Goal: Information Seeking & Learning: Learn about a topic

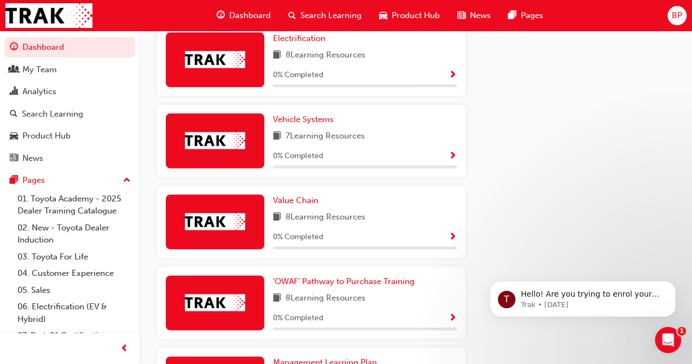
scroll to position [685, 0]
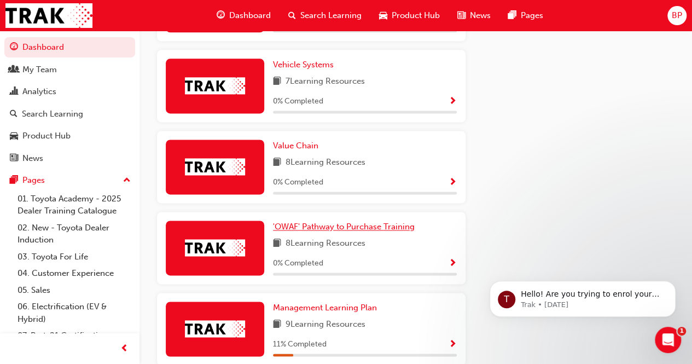
click at [317, 228] on span "'OWAF' Pathway to Purchase Training" at bounding box center [344, 227] width 142 height 10
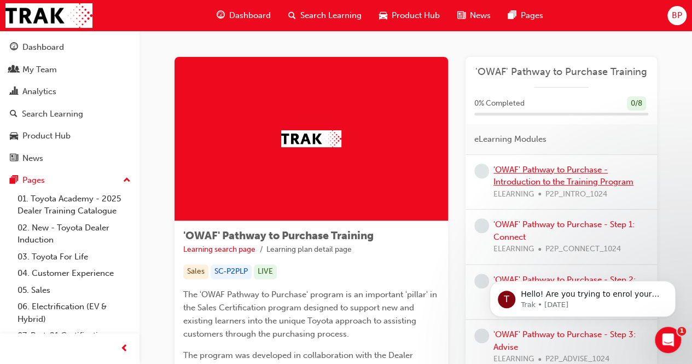
click at [550, 167] on link "'OWAF' Pathway to Purchase - Introduction to the Training Program" at bounding box center [564, 176] width 140 height 22
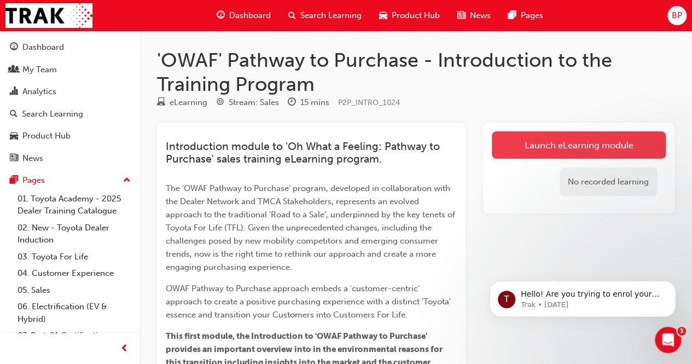
click at [573, 144] on link "Launch eLearning module" at bounding box center [579, 144] width 174 height 27
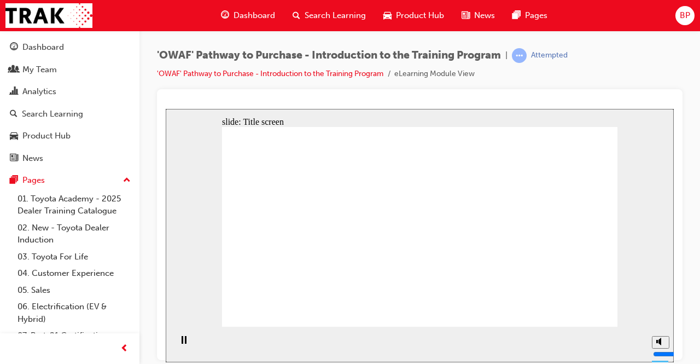
click at [622, 49] on div "'OWAF' Pathway to Purchase - Introduction to the Training Program | Attempted '…" at bounding box center [420, 68] width 526 height 41
click at [662, 308] on input "volume" at bounding box center [688, 312] width 71 height 9
click at [684, 68] on div "'OWAF' Pathway to Purchase - Introduction to the Training Program | Attempted '…" at bounding box center [420, 184] width 561 height 306
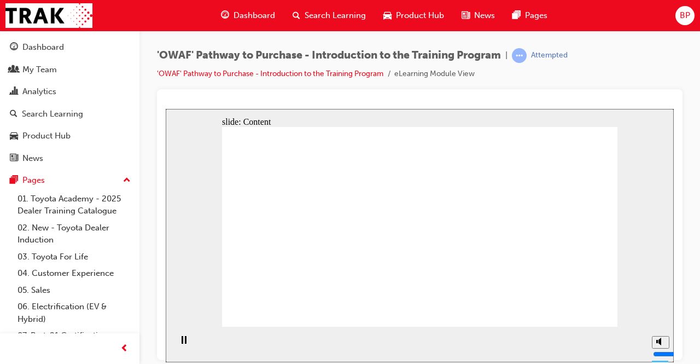
click at [166, 362] on html "slide: Introduction Rectangle Rectangle Rectangle 1 Road to a Sale Road to a Sa…" at bounding box center [420, 234] width 508 height 253
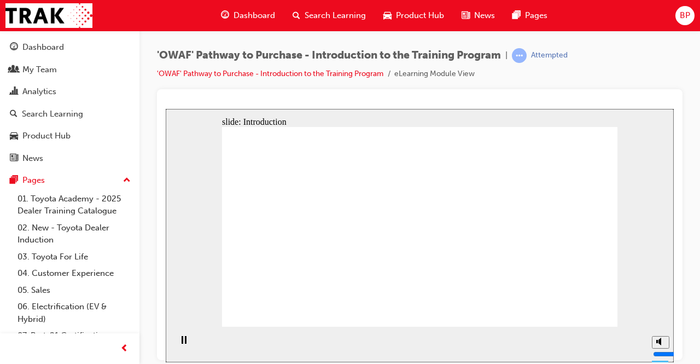
click at [664, 304] on icon "Mute (Ctrl+Alt+M)" at bounding box center [661, 300] width 9 height 8
drag, startPoint x: 661, startPoint y: 324, endPoint x: 652, endPoint y: 277, distance: 48.0
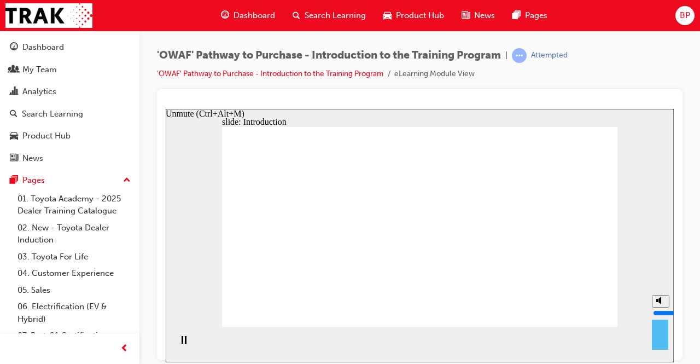
type input "10"
click at [653, 308] on input "volume" at bounding box center [688, 312] width 71 height 9
click at [634, 67] on div "'OWAF' Pathway to Purchase - Introduction to the Training Program | Attempted '…" at bounding box center [420, 68] width 526 height 41
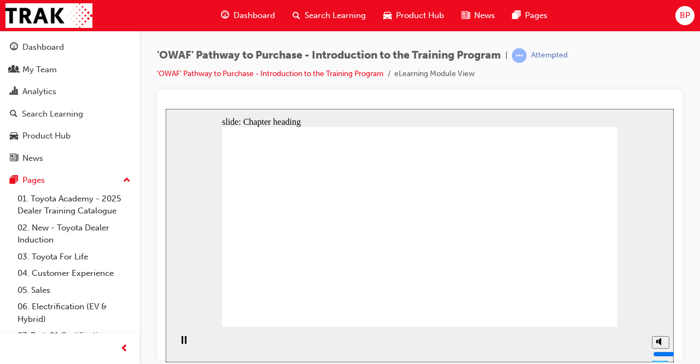
click at [632, 65] on div "'OWAF' Pathway to Purchase - Introduction to the Training Program | Attempted '…" at bounding box center [420, 68] width 526 height 41
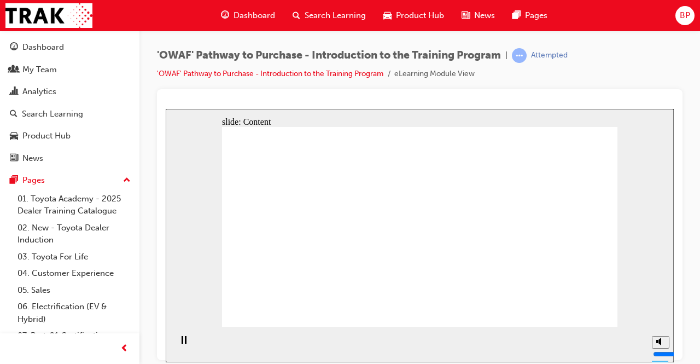
click at [638, 55] on div "'OWAF' Pathway to Purchase - Introduction to the Training Program | Attempted '…" at bounding box center [420, 68] width 526 height 41
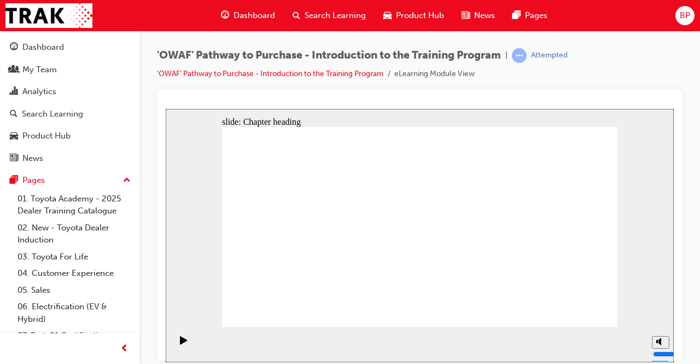
click at [647, 64] on div "'OWAF' Pathway to Purchase - Introduction to the Training Program | Attempted '…" at bounding box center [420, 68] width 526 height 41
click at [605, 78] on div "'OWAF' Pathway to Purchase - Introduction to the Training Program | Attempted '…" at bounding box center [420, 68] width 526 height 41
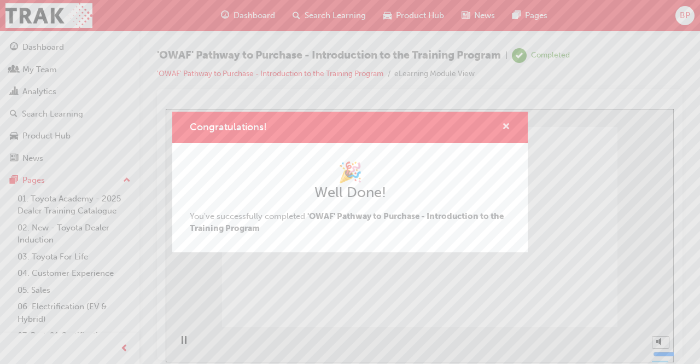
click at [502, 124] on span "cross-icon" at bounding box center [506, 128] width 8 height 10
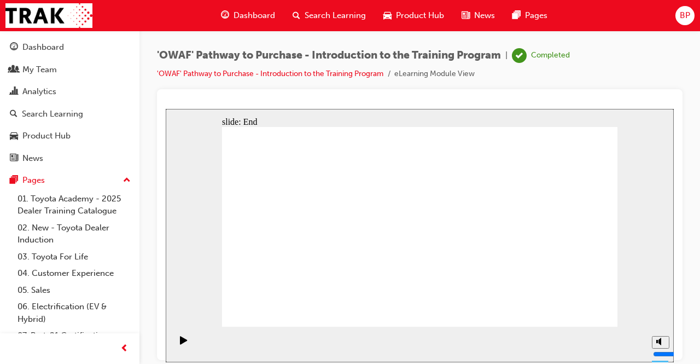
click at [241, 17] on span "Dashboard" at bounding box center [255, 15] width 42 height 13
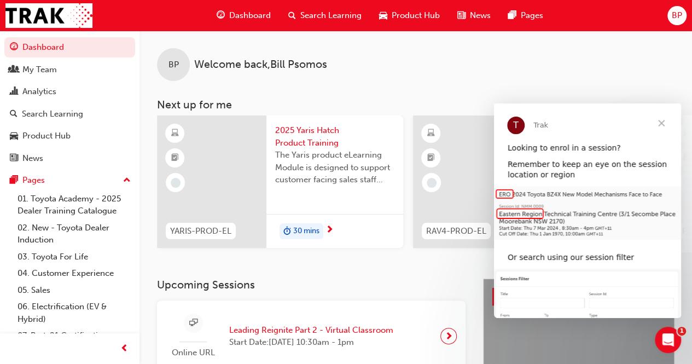
click at [660, 118] on span "Close" at bounding box center [661, 122] width 39 height 39
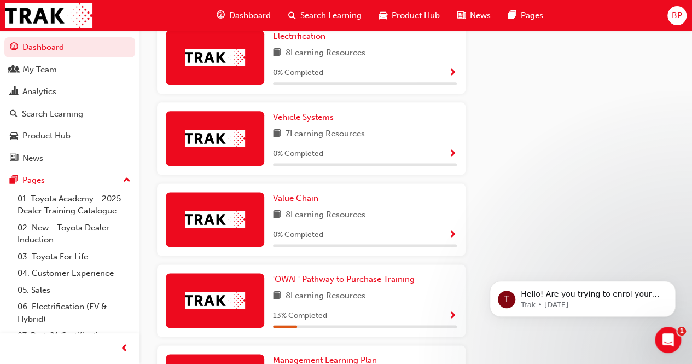
scroll to position [657, 0]
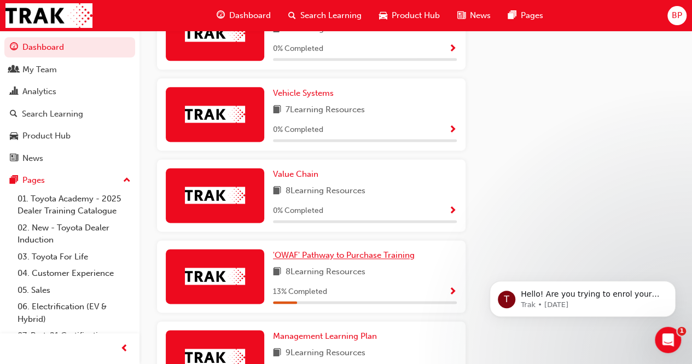
click at [364, 259] on span "'OWAF' Pathway to Purchase Training" at bounding box center [344, 255] width 142 height 10
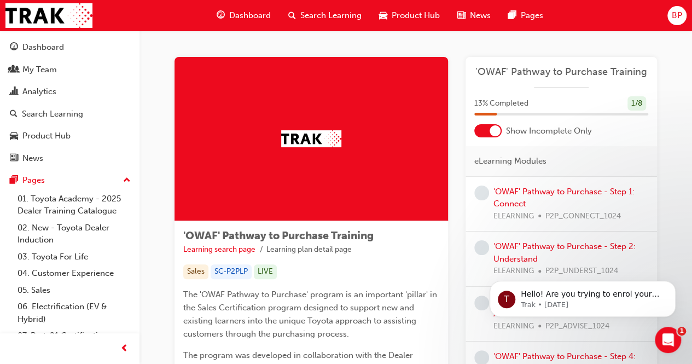
click at [676, 70] on div "'OWAF' Pathway to Purchase Training Learning search page Learning plan detail p…" at bounding box center [416, 362] width 553 height 663
click at [555, 192] on link "'OWAF' Pathway to Purchase - Step 1: Connect" at bounding box center [564, 198] width 141 height 22
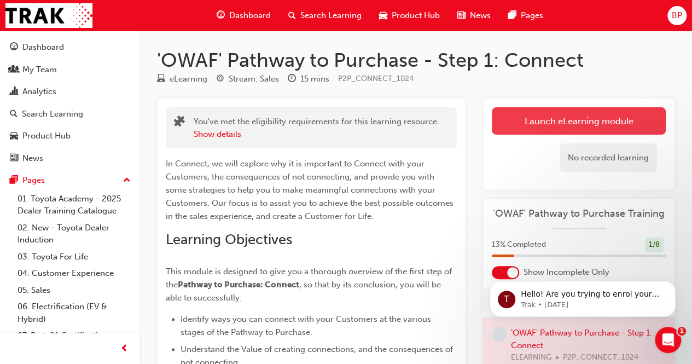
click at [550, 124] on link "Launch eLearning module" at bounding box center [579, 120] width 174 height 27
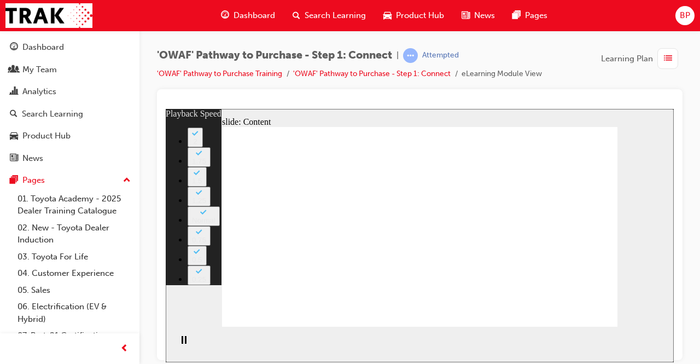
type input "76"
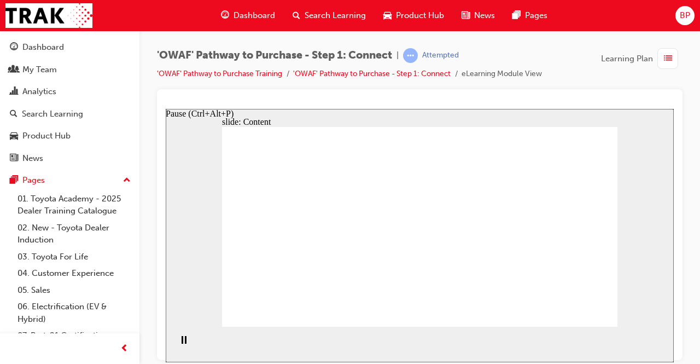
click at [182, 343] on rect "Pause (Ctrl+Alt+P)" at bounding box center [183, 339] width 2 height 8
click at [180, 343] on icon "Play (Ctrl+Alt+P)" at bounding box center [183, 339] width 7 height 8
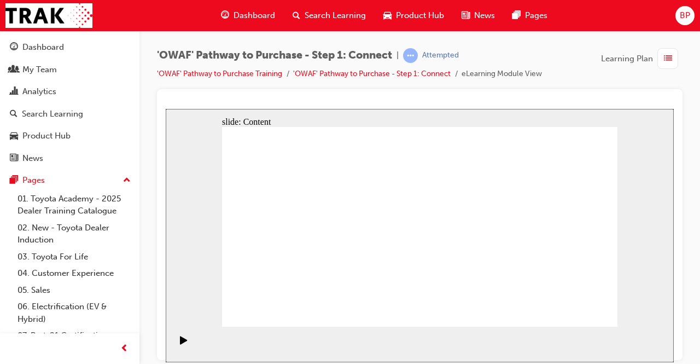
drag, startPoint x: 289, startPoint y: 289, endPoint x: 480, endPoint y: 180, distance: 219.4
drag, startPoint x: 276, startPoint y: 239, endPoint x: 466, endPoint y: 225, distance: 190.9
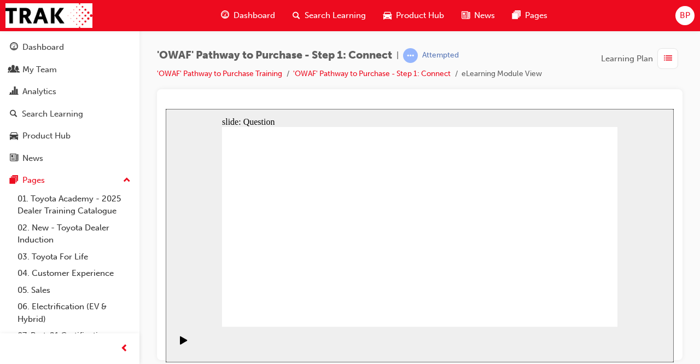
drag, startPoint x: 334, startPoint y: 286, endPoint x: 523, endPoint y: 154, distance: 230.0
drag, startPoint x: 390, startPoint y: 286, endPoint x: 581, endPoint y: 187, distance: 215.1
drag, startPoint x: 359, startPoint y: 240, endPoint x: 590, endPoint y: 229, distance: 231.2
drag, startPoint x: 312, startPoint y: 239, endPoint x: 549, endPoint y: 274, distance: 240.1
drag, startPoint x: 406, startPoint y: 236, endPoint x: 498, endPoint y: 269, distance: 97.4
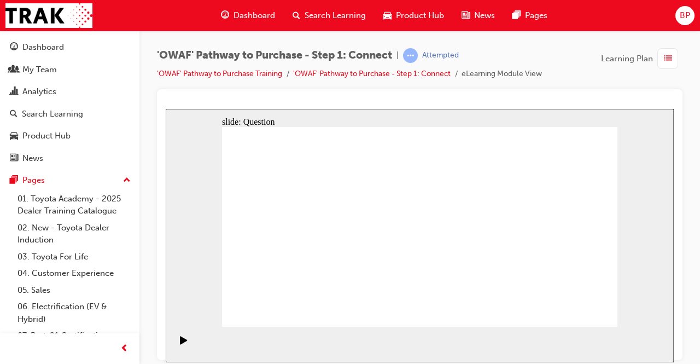
drag, startPoint x: 550, startPoint y: 275, endPoint x: 496, endPoint y: 269, distance: 54.5
drag, startPoint x: 396, startPoint y: 236, endPoint x: 483, endPoint y: 264, distance: 91.2
drag, startPoint x: 582, startPoint y: 229, endPoint x: 361, endPoint y: 276, distance: 225.9
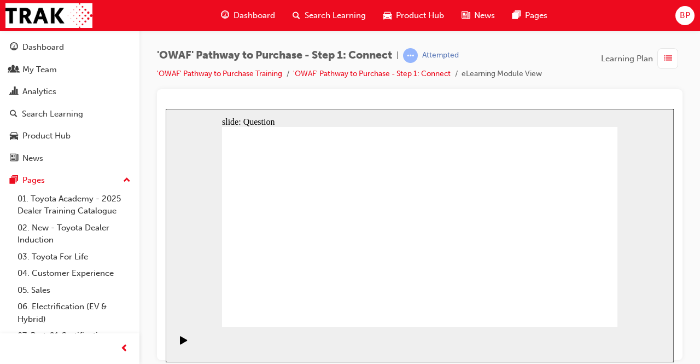
drag, startPoint x: 306, startPoint y: 237, endPoint x: 576, endPoint y: 228, distance: 270.5
drag, startPoint x: 364, startPoint y: 241, endPoint x: 552, endPoint y: 269, distance: 189.8
drag, startPoint x: 426, startPoint y: 268, endPoint x: 421, endPoint y: 273, distance: 6.2
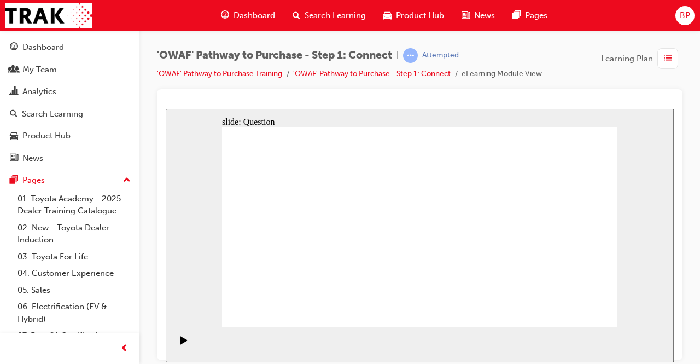
drag, startPoint x: 547, startPoint y: 236, endPoint x: 434, endPoint y: 248, distance: 113.4
drag, startPoint x: 543, startPoint y: 241, endPoint x: 310, endPoint y: 253, distance: 233.4
drag, startPoint x: 550, startPoint y: 236, endPoint x: 439, endPoint y: 254, distance: 112.5
drag, startPoint x: 557, startPoint y: 237, endPoint x: 442, endPoint y: 243, distance: 115.1
drag, startPoint x: 541, startPoint y: 248, endPoint x: 424, endPoint y: 254, distance: 117.3
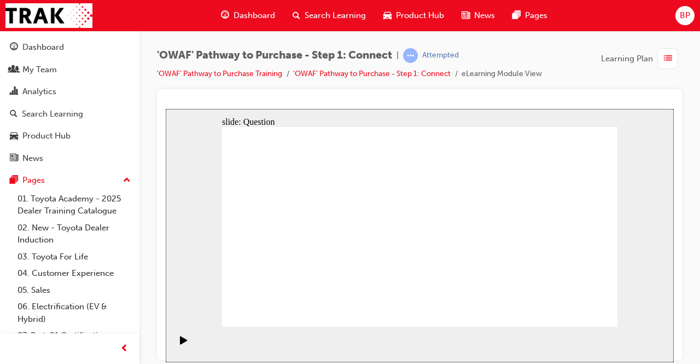
drag, startPoint x: 550, startPoint y: 244, endPoint x: 283, endPoint y: 248, distance: 266.5
drag, startPoint x: 550, startPoint y: 241, endPoint x: 312, endPoint y: 255, distance: 238.5
drag, startPoint x: 547, startPoint y: 237, endPoint x: 293, endPoint y: 248, distance: 253.6
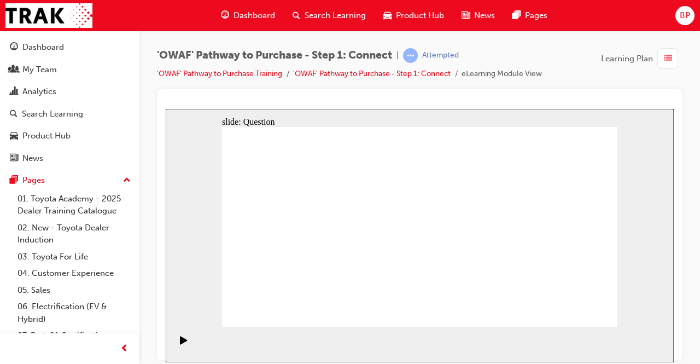
radio input "true"
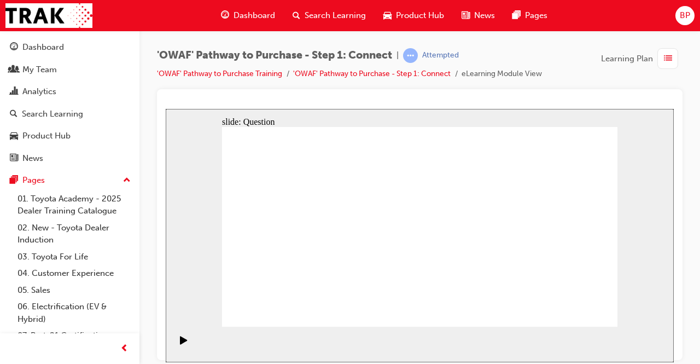
checkbox input "true"
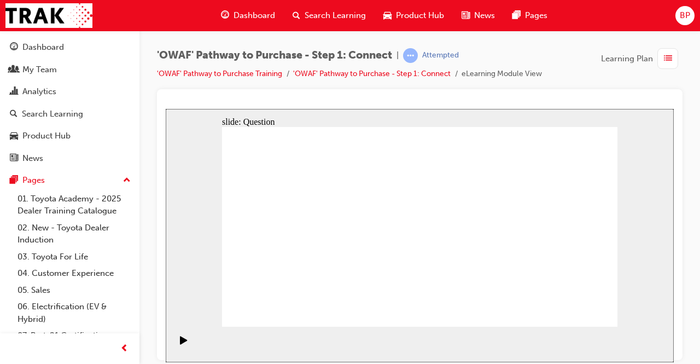
drag, startPoint x: 299, startPoint y: 288, endPoint x: 436, endPoint y: 201, distance: 161.7
drag, startPoint x: 379, startPoint y: 307, endPoint x: 528, endPoint y: 200, distance: 182.7
drag, startPoint x: 462, startPoint y: 287, endPoint x: 311, endPoint y: 222, distance: 164.5
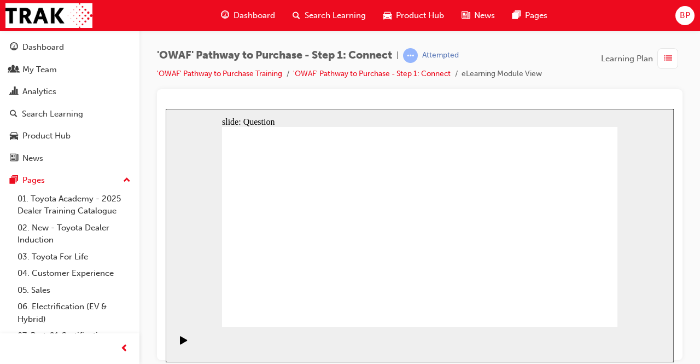
drag, startPoint x: 519, startPoint y: 267, endPoint x: 391, endPoint y: 229, distance: 133.7
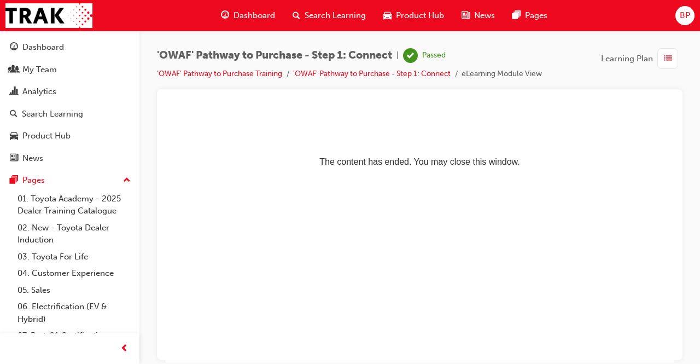
click at [666, 56] on span "list-icon" at bounding box center [668, 59] width 8 height 14
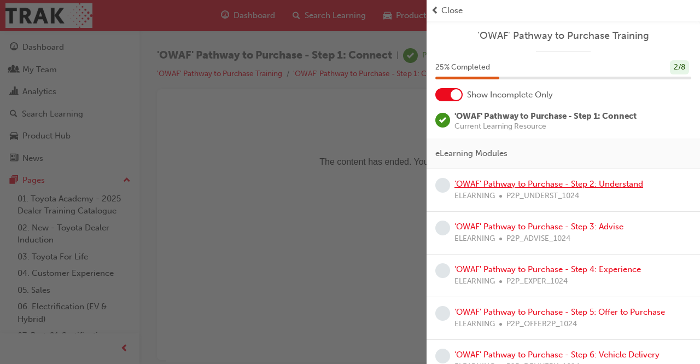
click at [506, 183] on link "'OWAF' Pathway to Purchase - Step 2: Understand" at bounding box center [549, 184] width 189 height 10
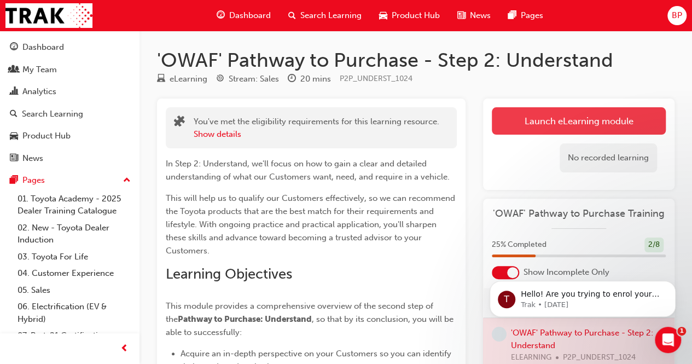
click at [549, 120] on link "Launch eLearning module" at bounding box center [579, 120] width 174 height 27
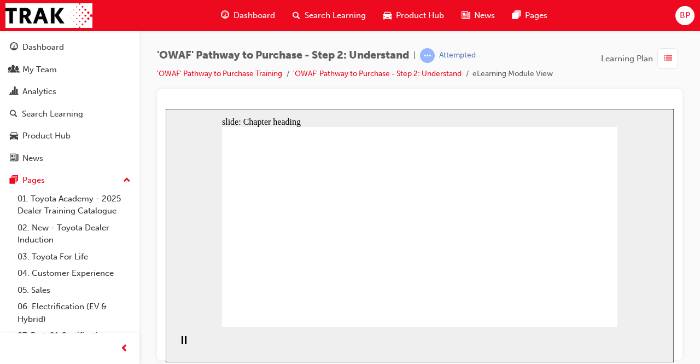
drag, startPoint x: 582, startPoint y: 309, endPoint x: 629, endPoint y: 287, distance: 51.9
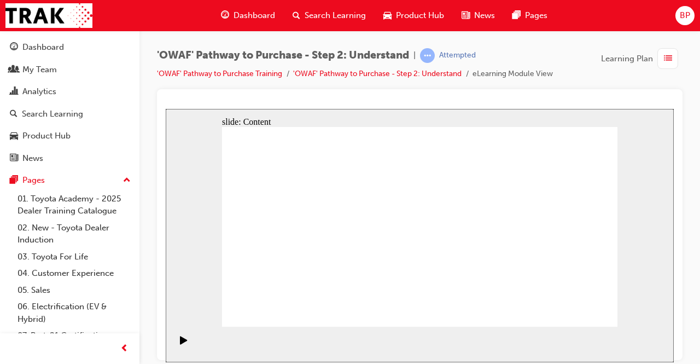
click at [182, 343] on rect "Pause (Ctrl+Alt+P)" at bounding box center [183, 339] width 2 height 8
click at [180, 342] on icon "Play (Ctrl+Alt+P)" at bounding box center [184, 339] width 8 height 9
drag, startPoint x: 592, startPoint y: 316, endPoint x: 586, endPoint y: 310, distance: 8.5
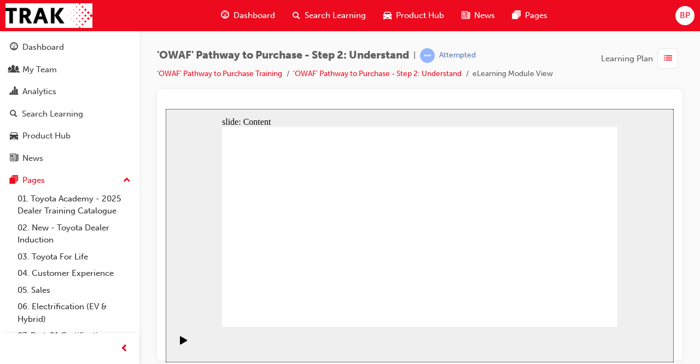
click at [182, 343] on icon "Pause (Ctrl+Alt+P)" at bounding box center [184, 339] width 5 height 8
